Goal: Information Seeking & Learning: Learn about a topic

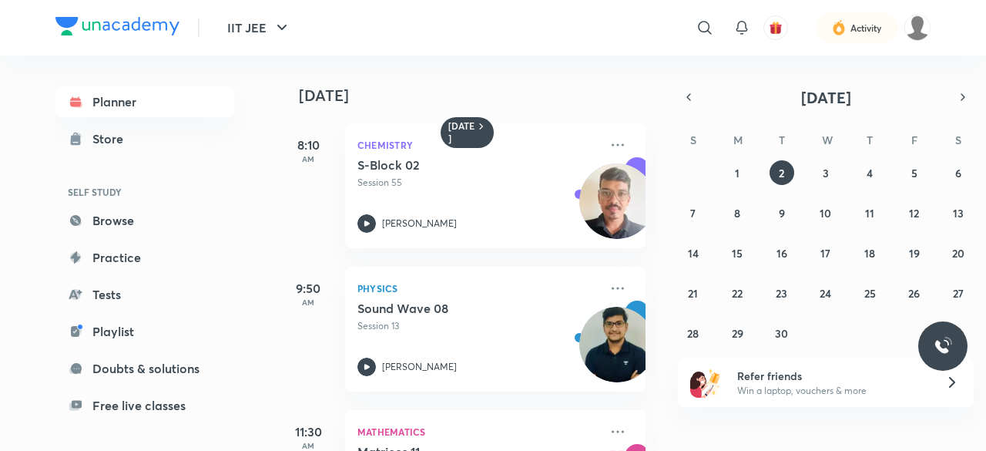
scroll to position [4, 0]
click at [777, 335] on abbr "30" at bounding box center [781, 333] width 13 height 15
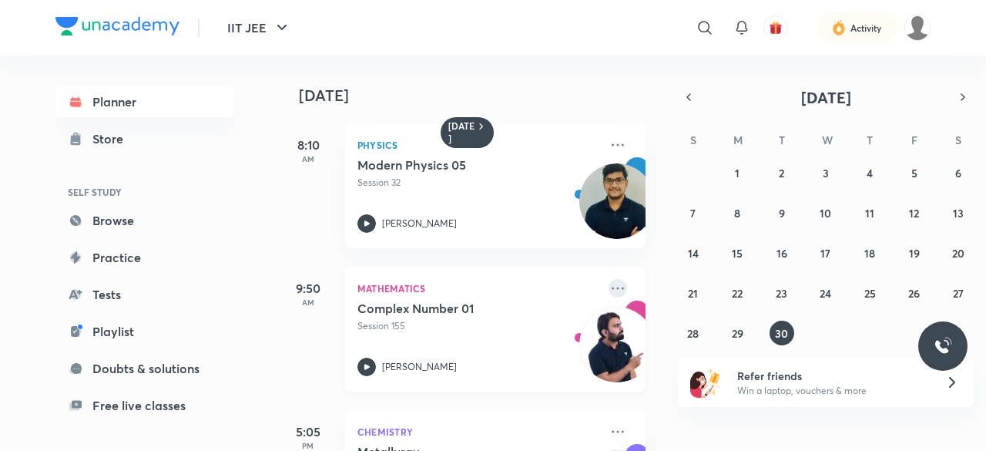
click at [609, 288] on icon at bounding box center [618, 288] width 18 height 18
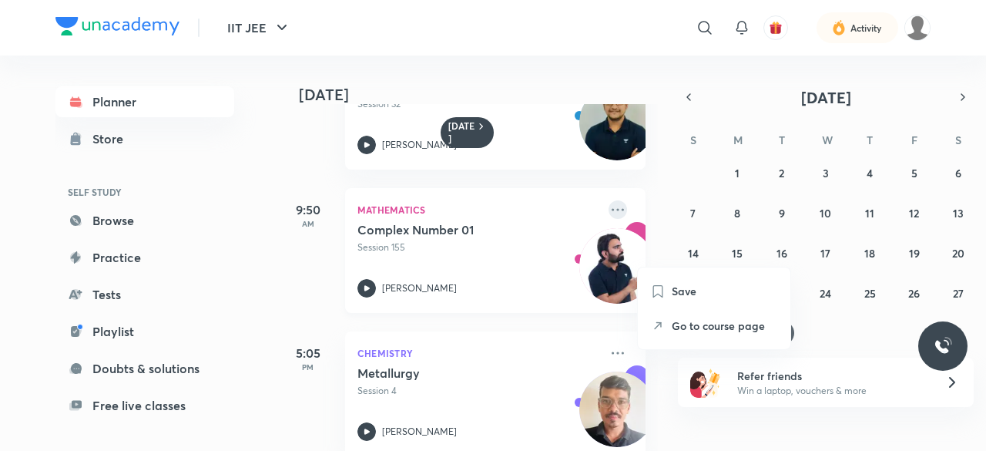
scroll to position [108, 0]
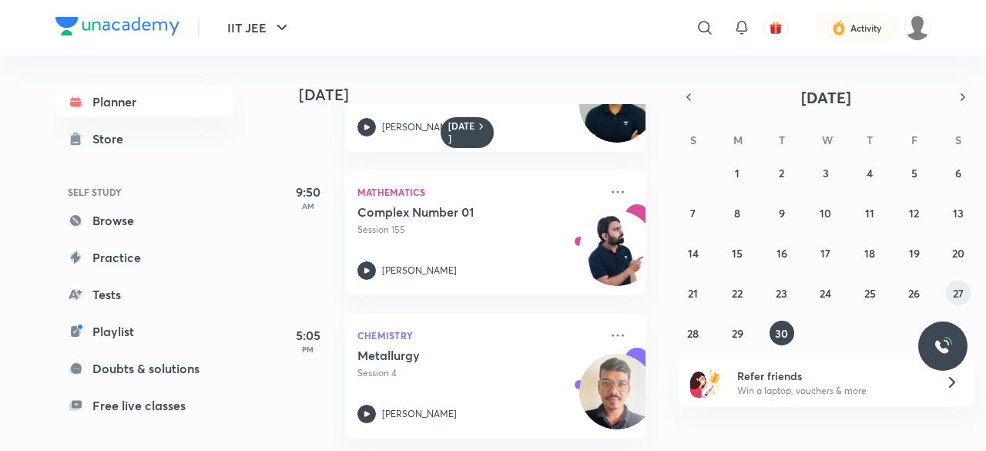
click at [954, 297] on abbr "27" at bounding box center [958, 293] width 11 height 15
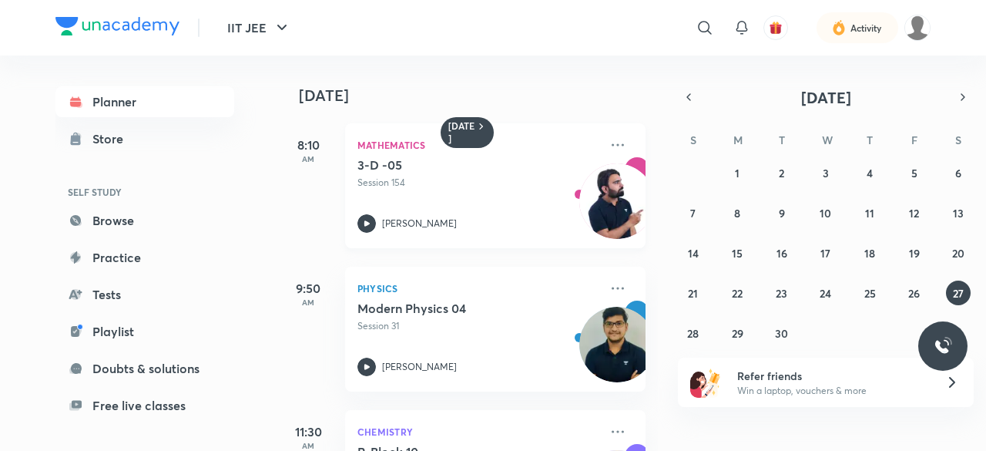
click at [450, 186] on p "Session 154" at bounding box center [479, 183] width 242 height 14
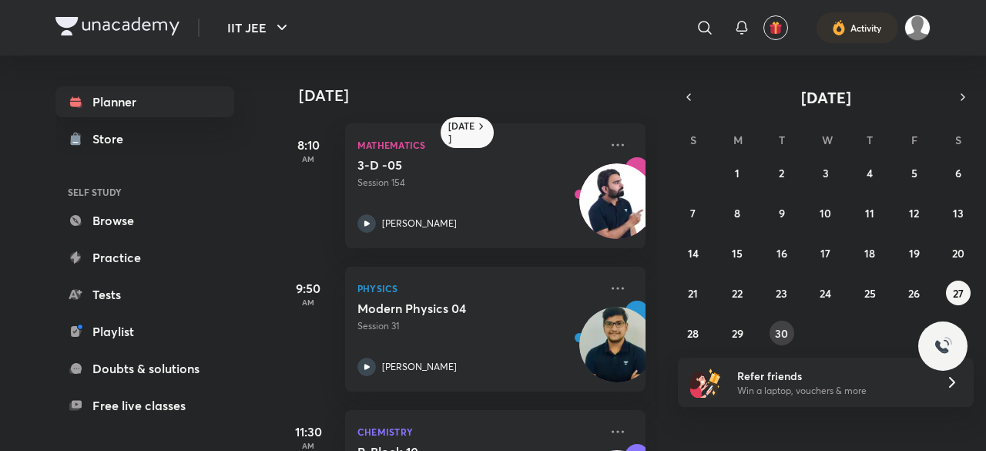
click at [776, 339] on abbr "30" at bounding box center [781, 333] width 13 height 15
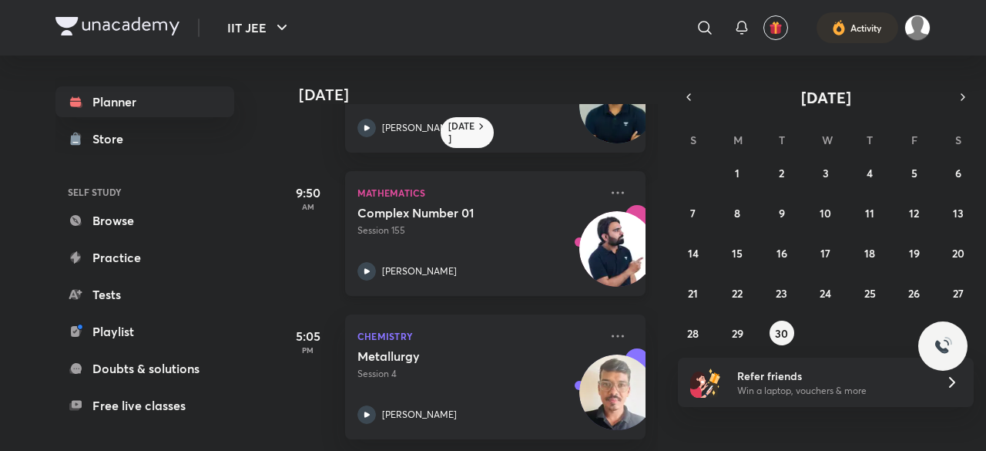
scroll to position [108, 0]
click at [492, 230] on div "Complex Number 01 Session 155 [PERSON_NAME]" at bounding box center [479, 242] width 242 height 76
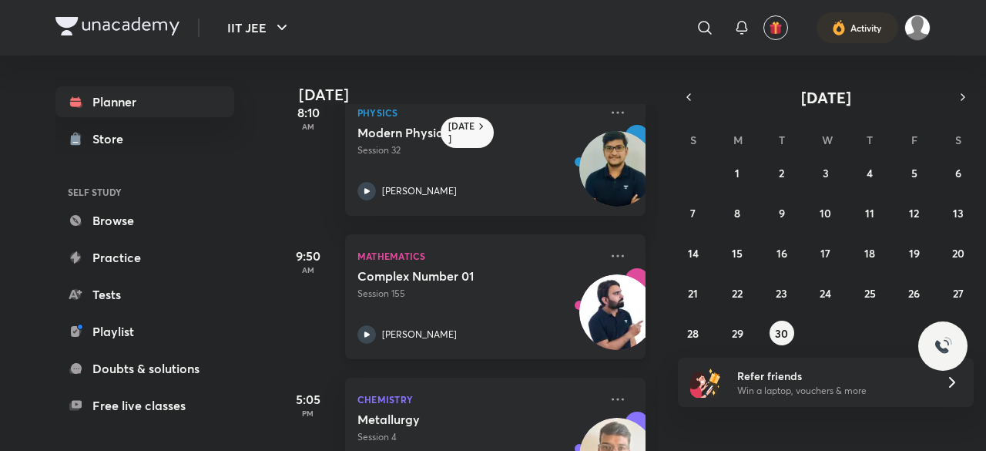
scroll to position [34, 0]
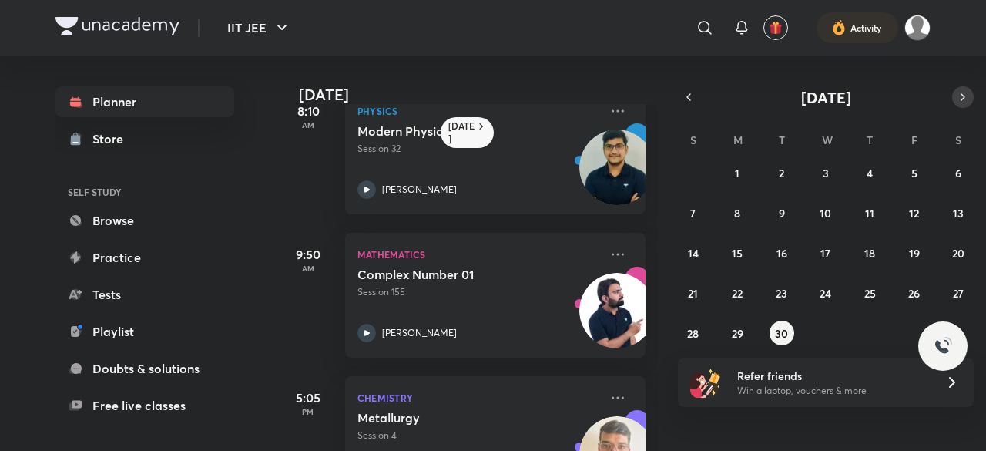
click at [968, 99] on icon "button" at bounding box center [963, 97] width 12 height 14
click at [830, 173] on button "1" at bounding box center [826, 172] width 25 height 25
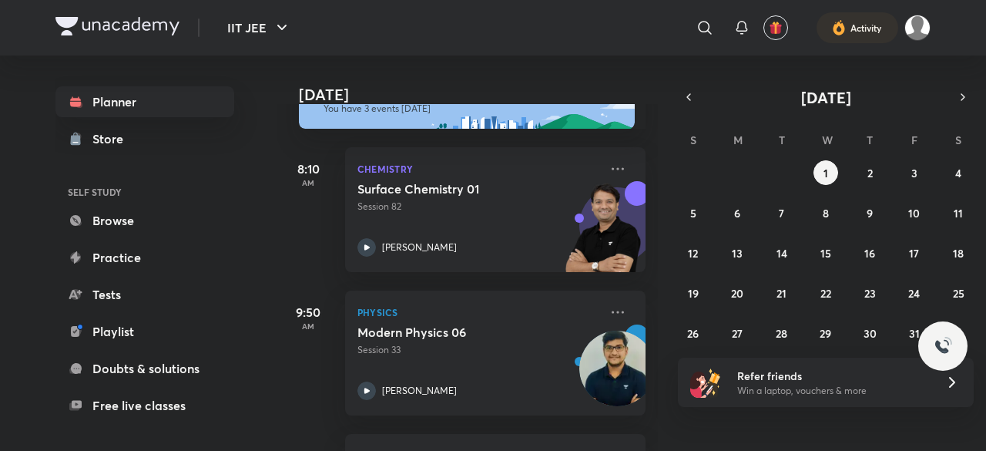
scroll to position [76, 0]
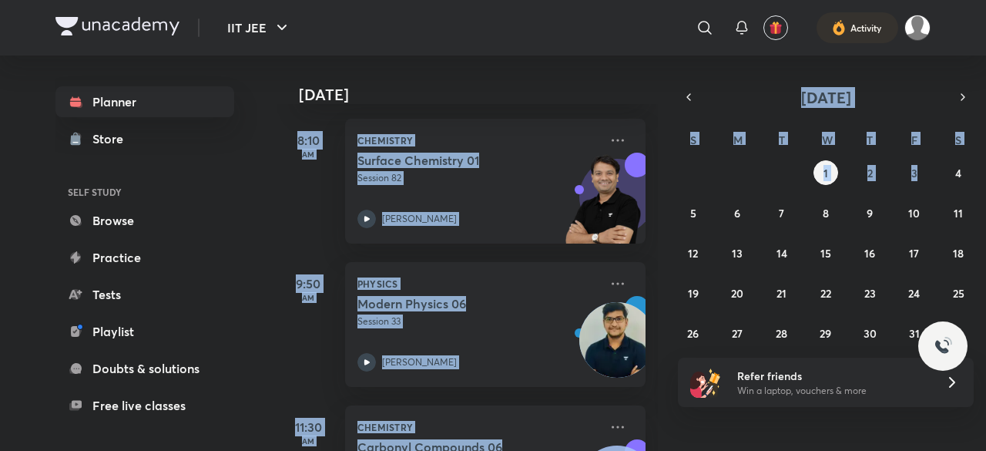
drag, startPoint x: 928, startPoint y: 162, endPoint x: 891, endPoint y: 76, distance: 93.9
click at [891, 76] on div "[DATE] [DATE] Good afternoon, [PERSON_NAME] You have 3 events [DATE] 8:10 AM Ch…" at bounding box center [603, 252] width 653 height 395
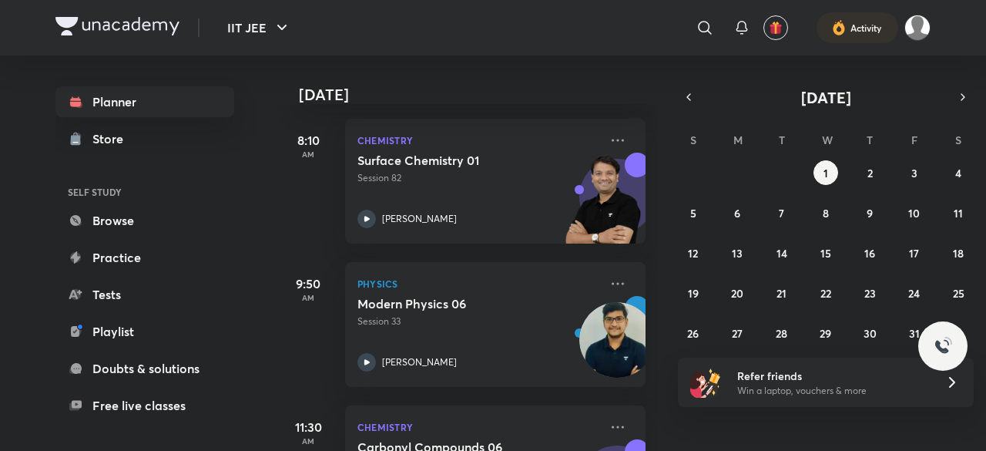
click at [460, 81] on div "[DATE]" at bounding box center [469, 79] width 384 height 49
click at [917, 169] on abbr "3" at bounding box center [915, 173] width 6 height 15
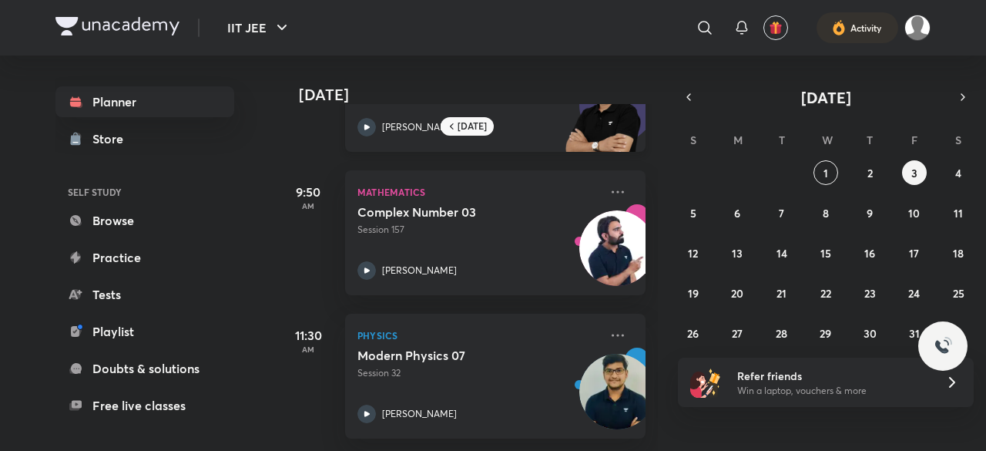
scroll to position [108, 0]
click at [821, 172] on button "1" at bounding box center [826, 172] width 25 height 25
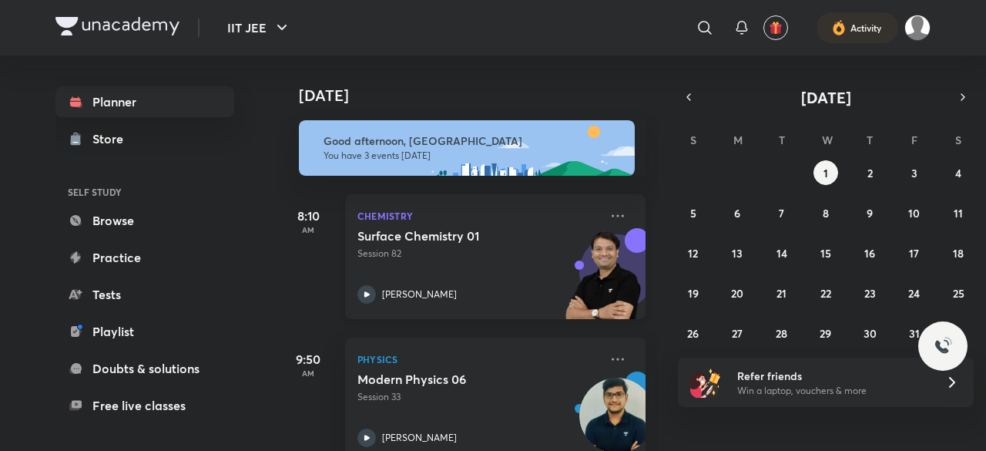
click at [561, 274] on img at bounding box center [603, 281] width 85 height 106
